Goal: Information Seeking & Learning: Learn about a topic

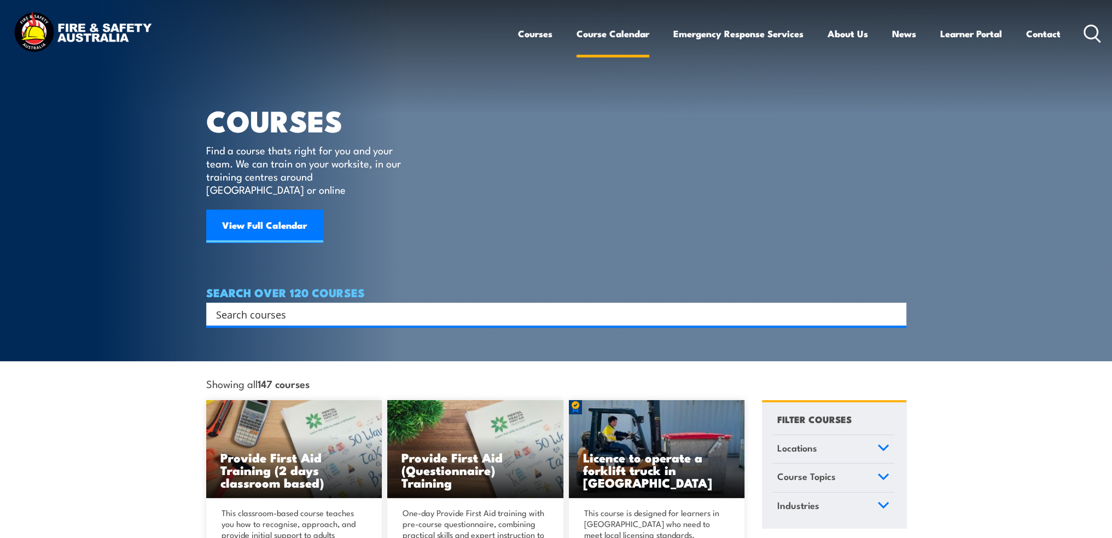
click at [619, 30] on link "Course Calendar" at bounding box center [612, 33] width 73 height 29
click at [967, 33] on link "Learner Portal" at bounding box center [971, 33] width 62 height 29
click at [588, 29] on link "Course Calendar" at bounding box center [612, 33] width 73 height 29
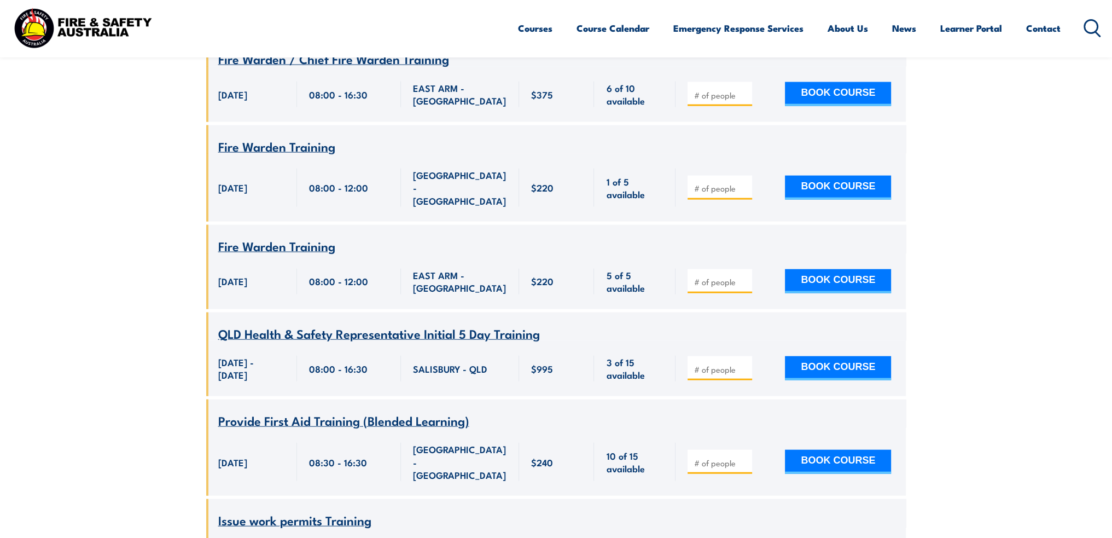
scroll to position [2898, 0]
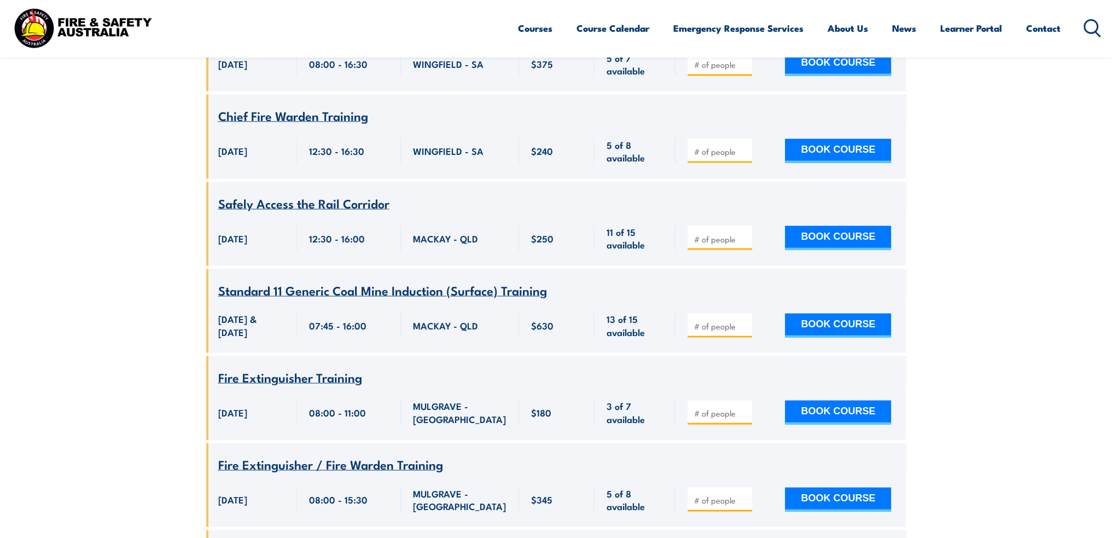
click at [1088, 27] on icon at bounding box center [1091, 28] width 17 height 18
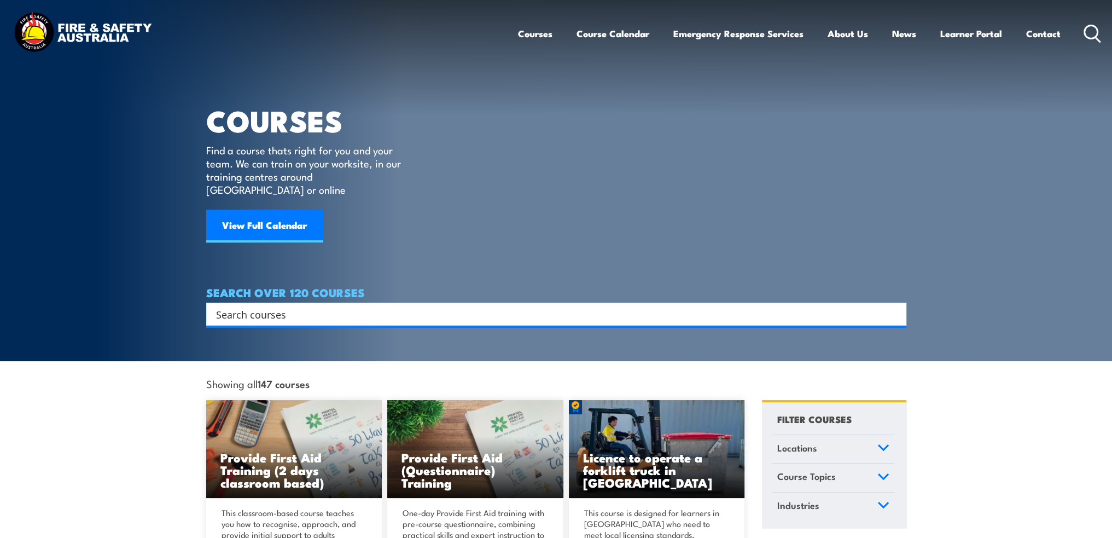
click at [276, 306] on input "Search input" at bounding box center [549, 314] width 666 height 16
click at [267, 306] on input "Search input" at bounding box center [549, 314] width 666 height 16
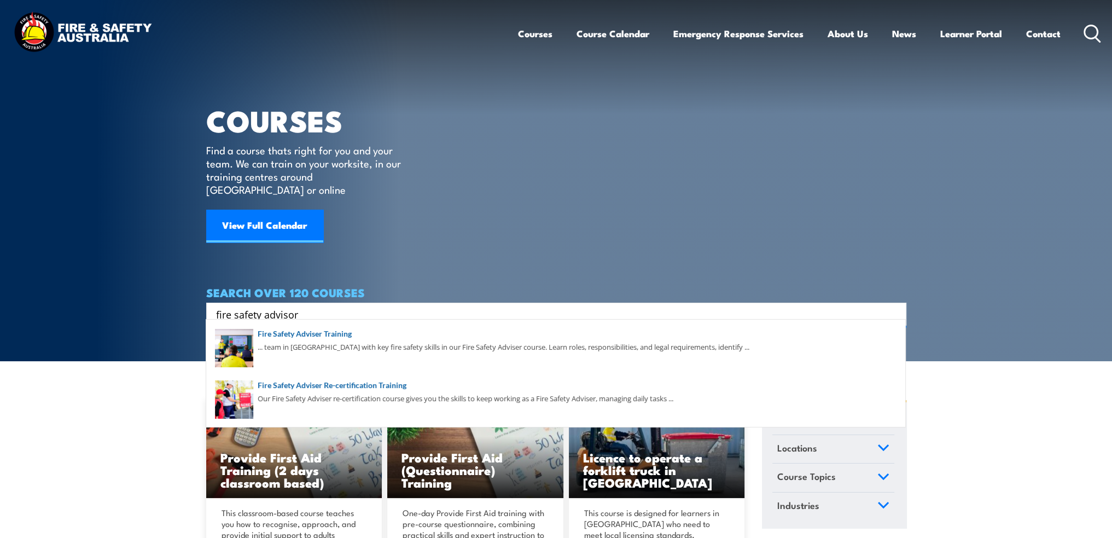
type input "fire safety advisor"
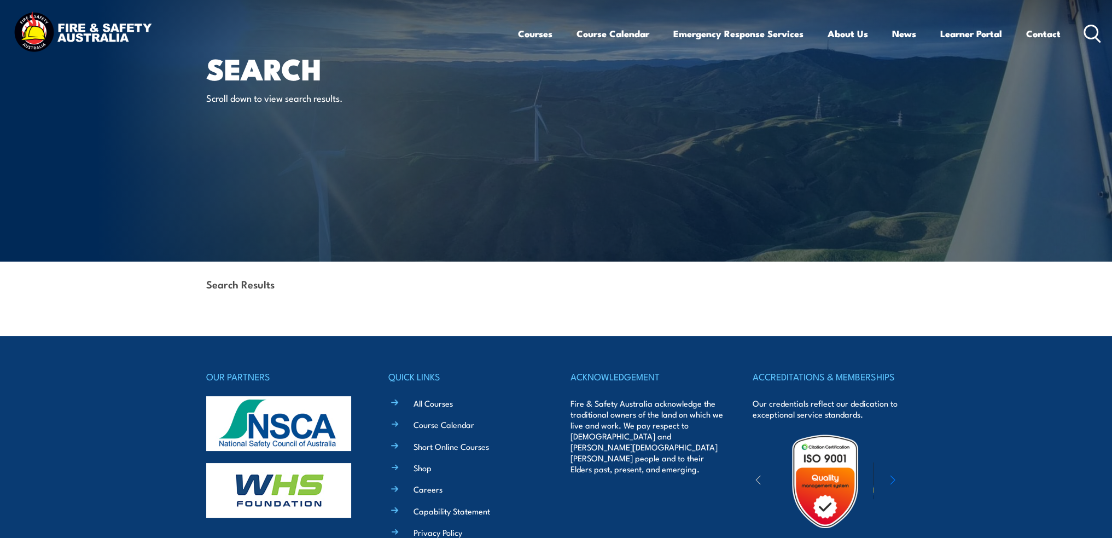
scroll to position [109, 0]
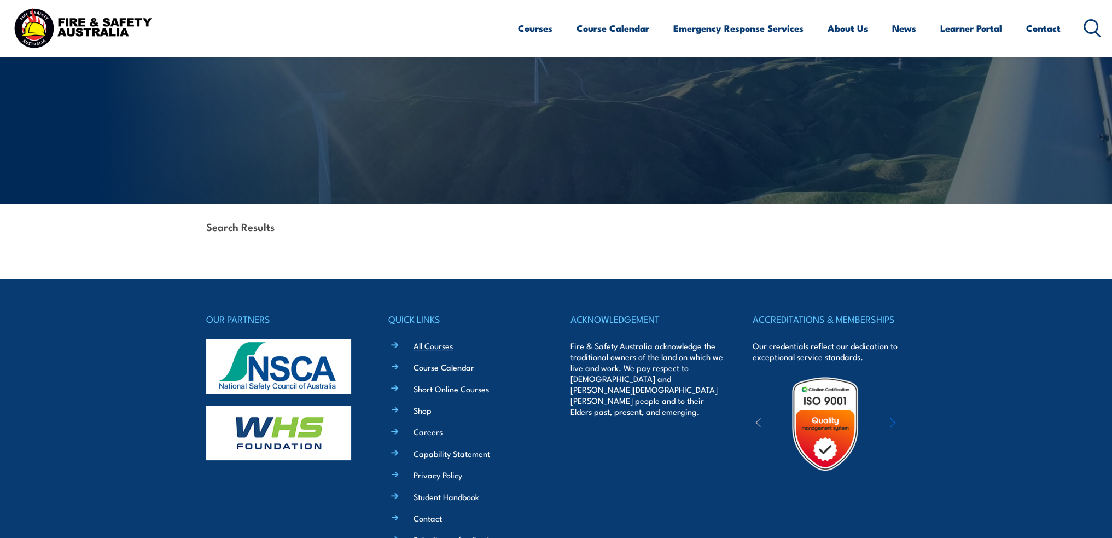
click at [426, 343] on link "All Courses" at bounding box center [432, 345] width 39 height 11
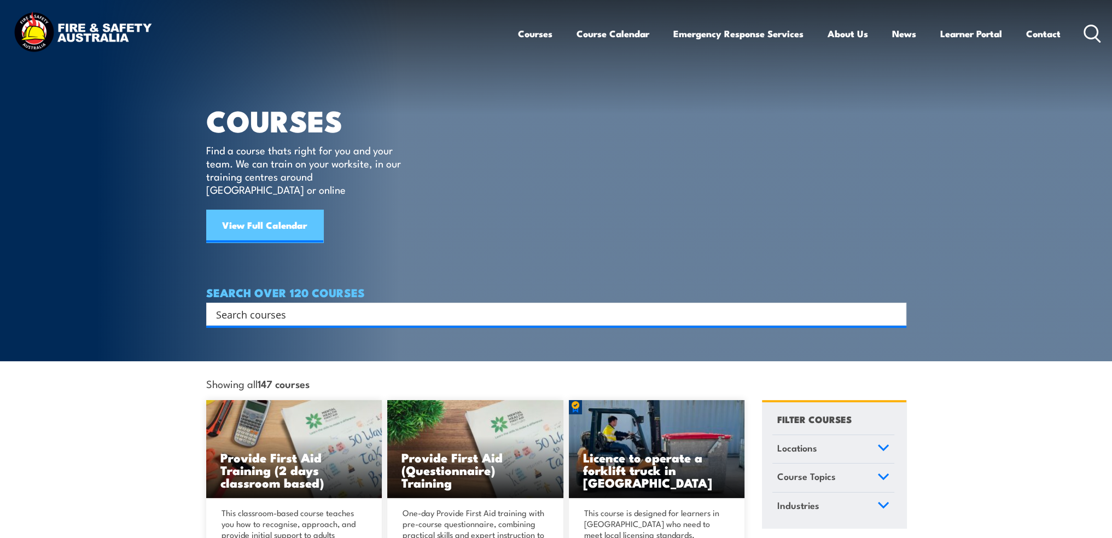
click at [307, 219] on link "View Full Calendar" at bounding box center [264, 225] width 117 height 33
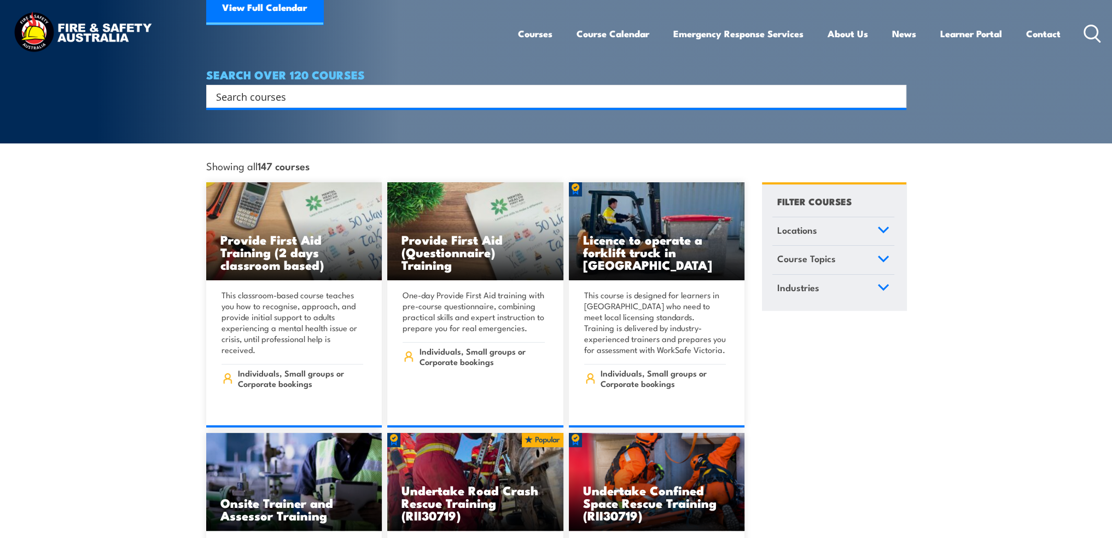
scroll to position [273, 0]
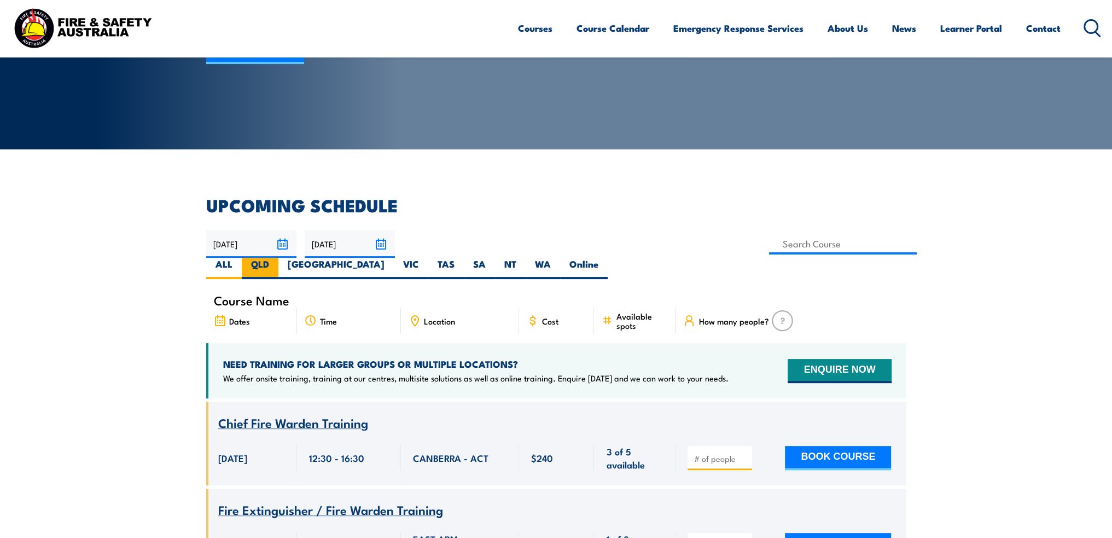
click at [278, 258] on label "QLD" at bounding box center [260, 268] width 37 height 21
click at [276, 258] on input "QLD" at bounding box center [272, 261] width 7 height 7
radio input "true"
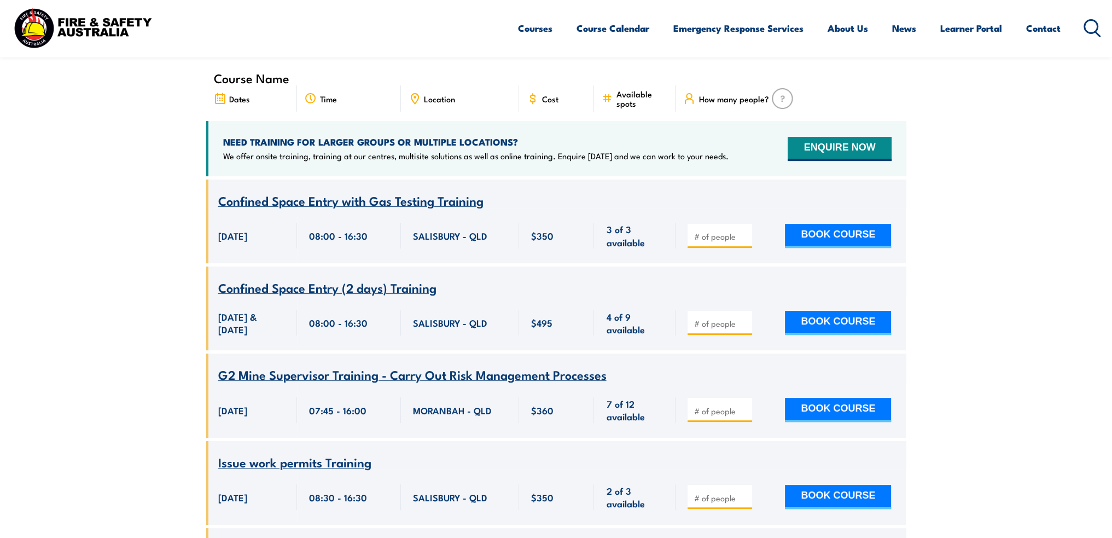
scroll to position [252, 0]
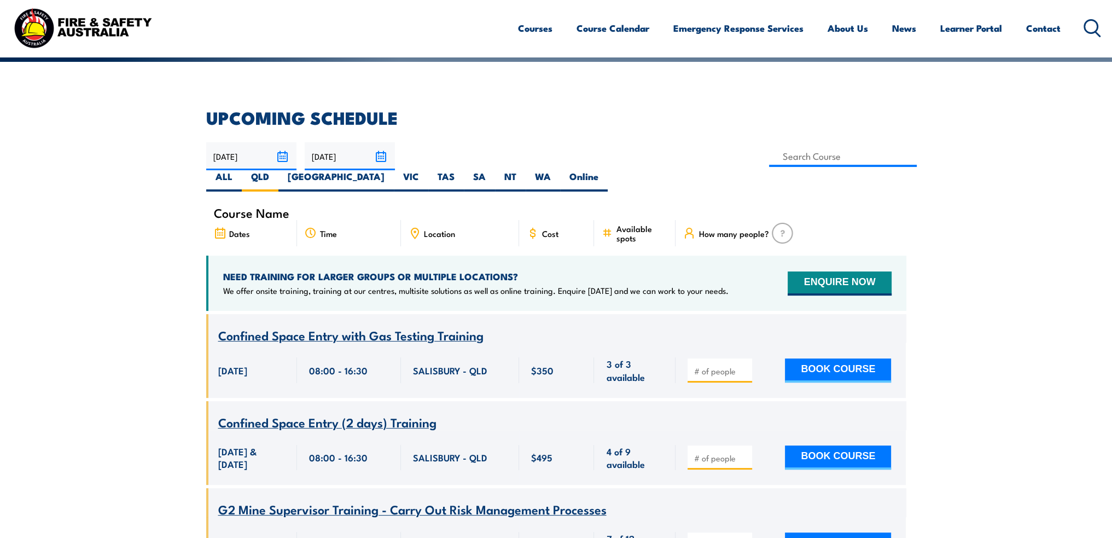
click at [453, 229] on span "Location" at bounding box center [439, 233] width 31 height 9
click at [434, 229] on span "Location" at bounding box center [439, 233] width 31 height 9
click at [256, 208] on span "Course Name" at bounding box center [251, 212] width 75 height 9
click at [241, 208] on span "Course Name" at bounding box center [251, 212] width 75 height 9
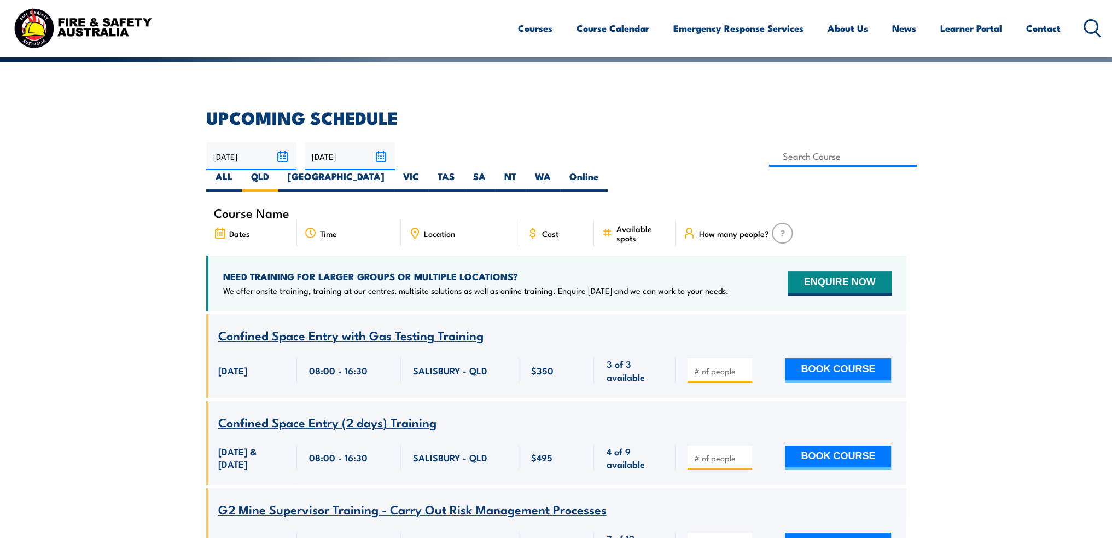
click at [429, 229] on span "Location" at bounding box center [439, 233] width 31 height 9
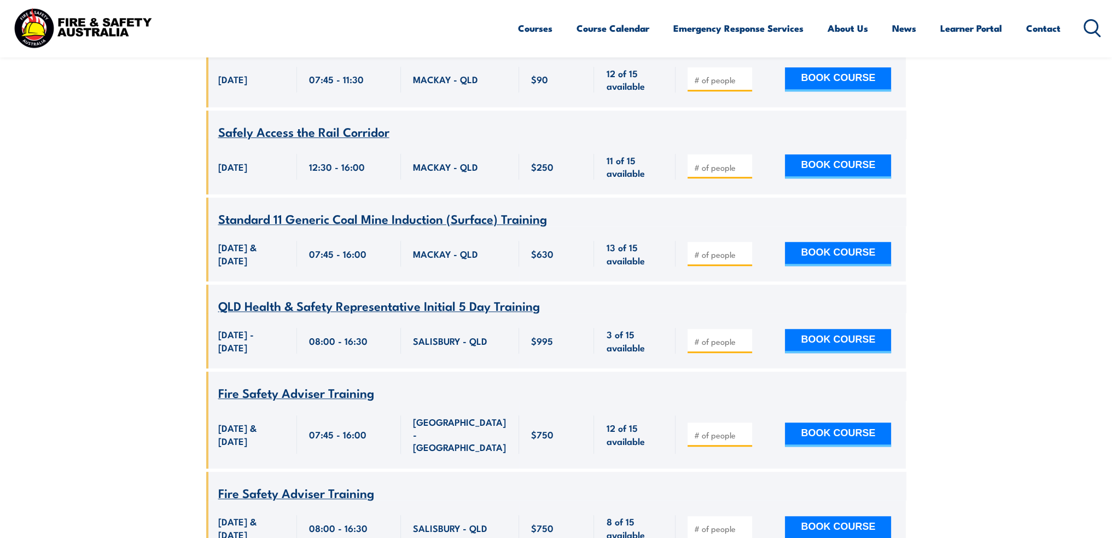
scroll to position [1072, 0]
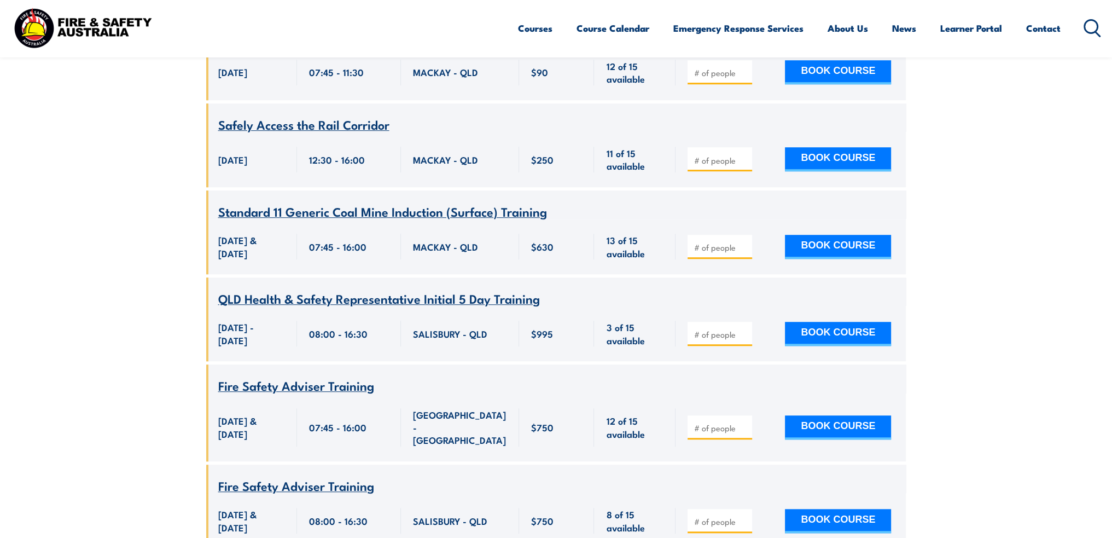
click at [335, 394] on span "Fire Safety Adviser Training" at bounding box center [296, 385] width 156 height 19
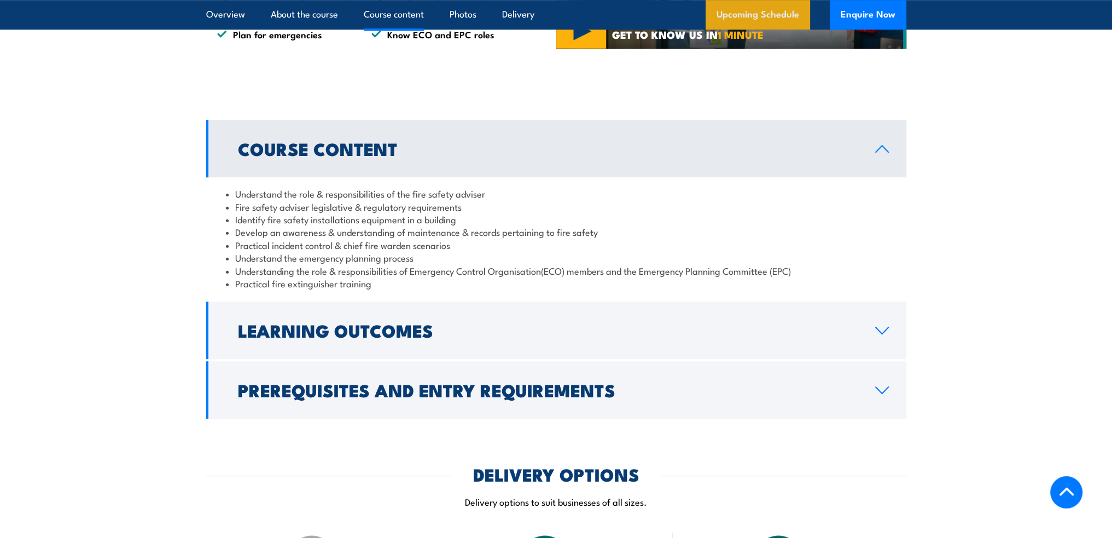
scroll to position [875, 0]
